Goal: Information Seeking & Learning: Learn about a topic

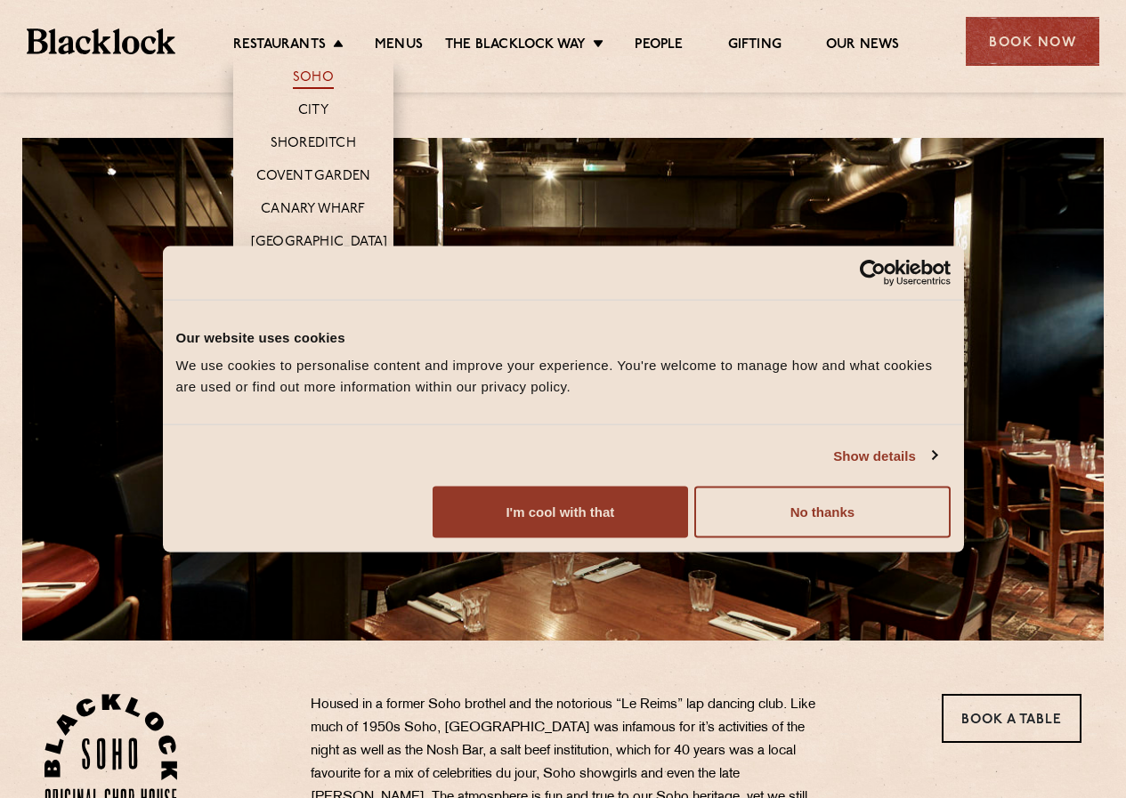
click at [315, 75] on link "Soho" at bounding box center [313, 79] width 41 height 20
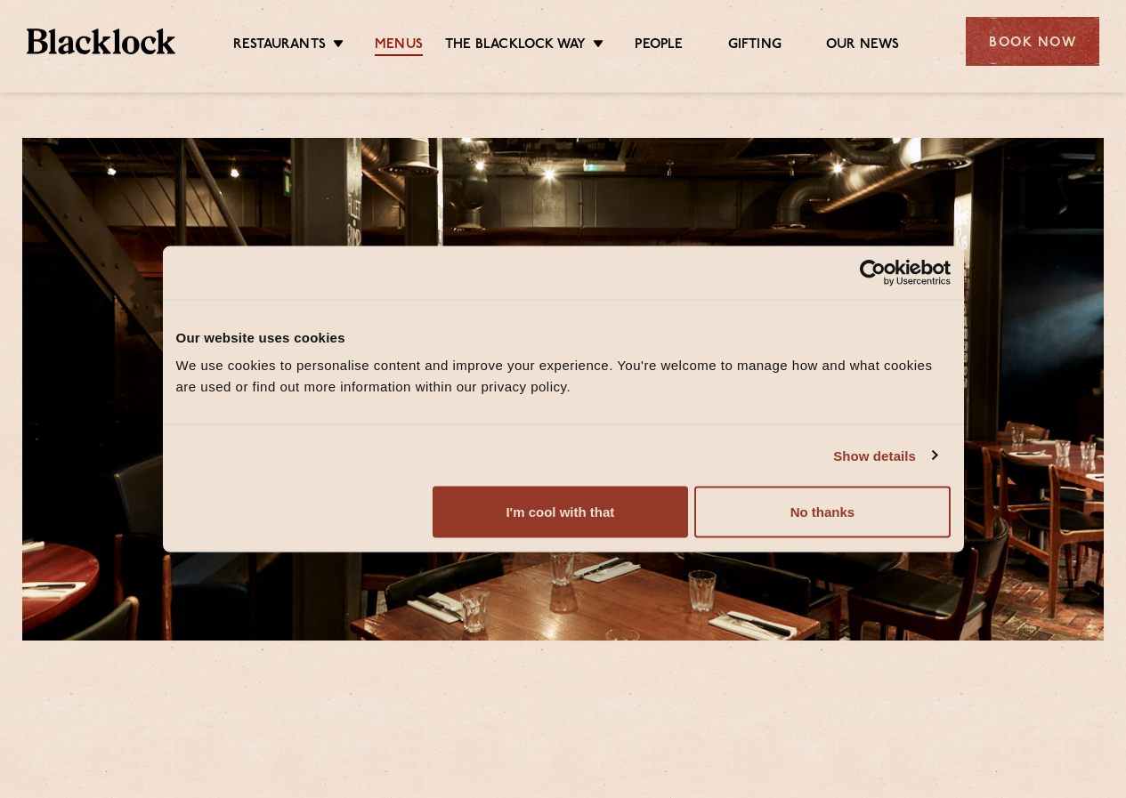
click at [389, 36] on link "Menus" at bounding box center [399, 46] width 48 height 20
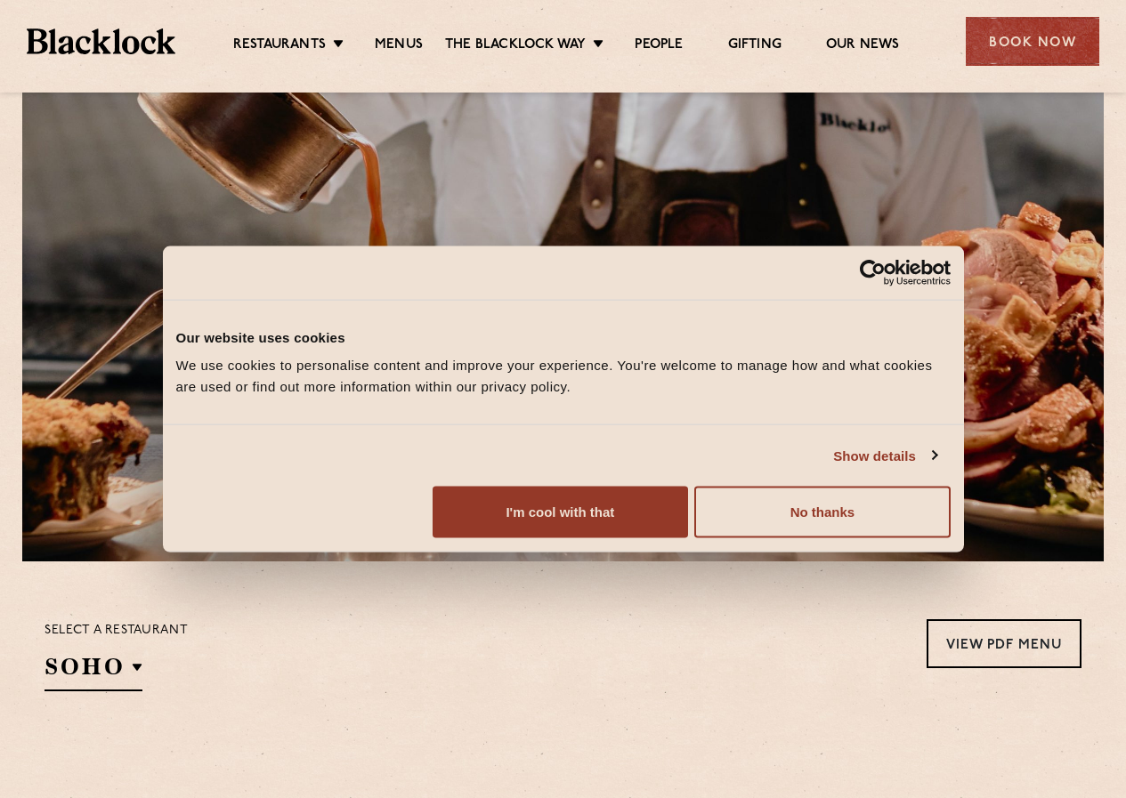
scroll to position [118, 0]
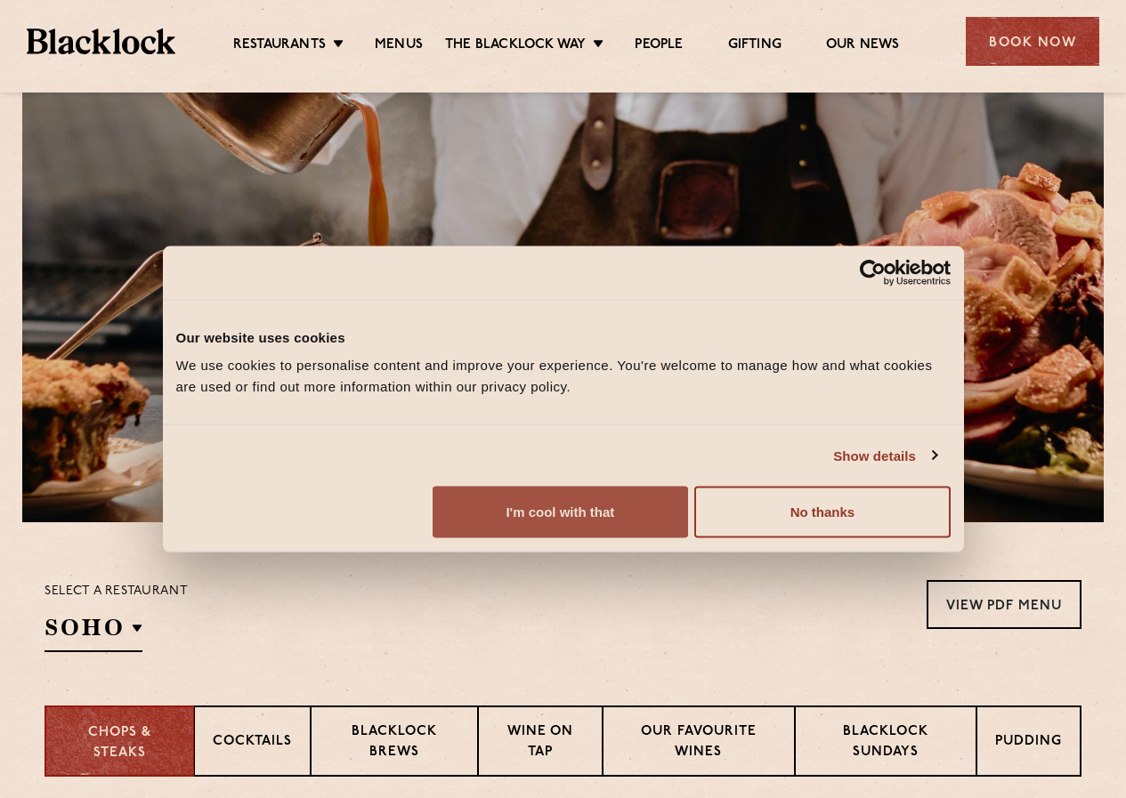
click at [688, 538] on button "I'm cool with that" at bounding box center [559, 513] width 255 height 52
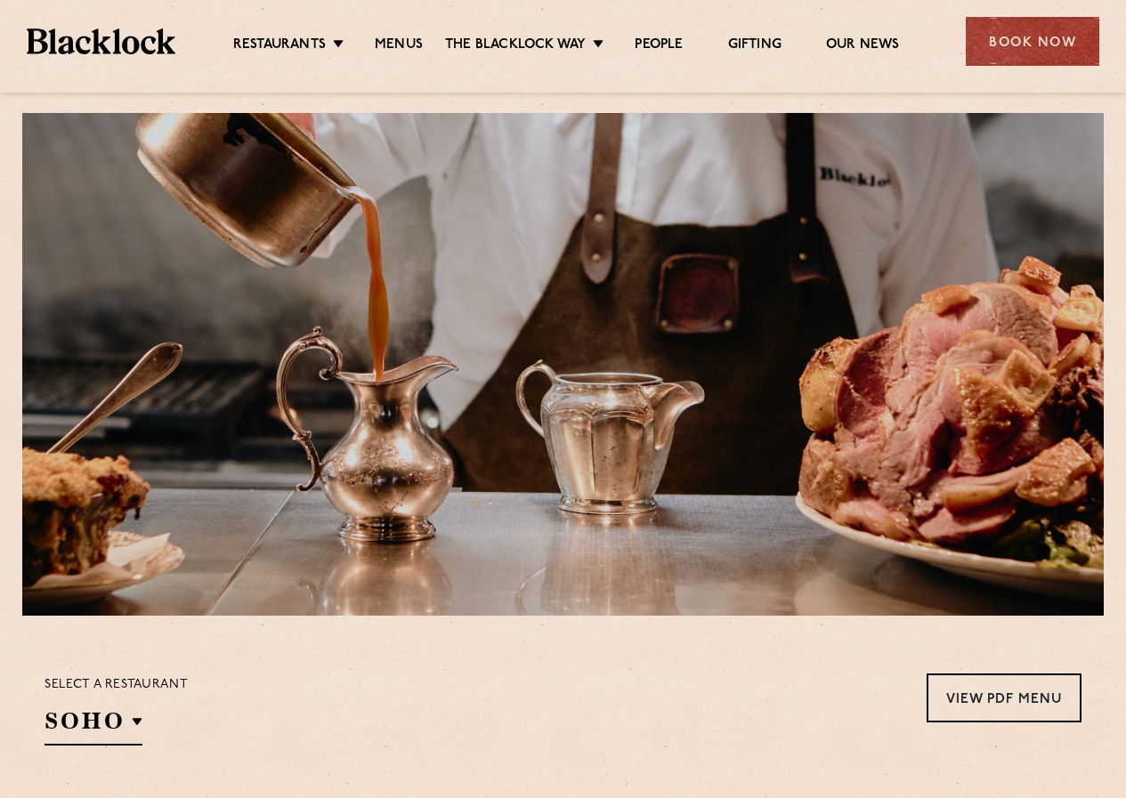
scroll to position [0, 0]
